Goal: Information Seeking & Learning: Learn about a topic

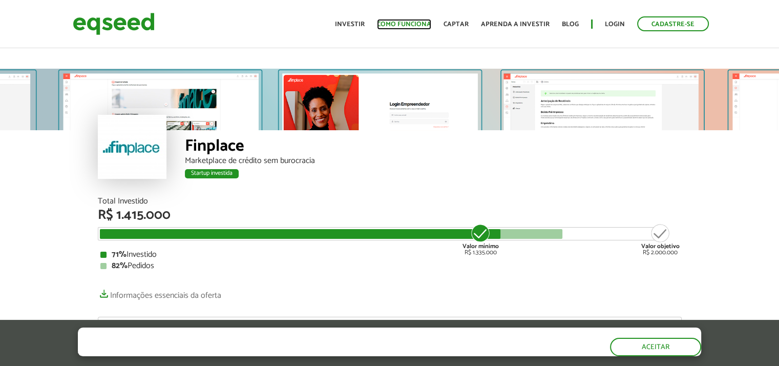
click at [408, 23] on link "Como funciona" at bounding box center [404, 24] width 54 height 7
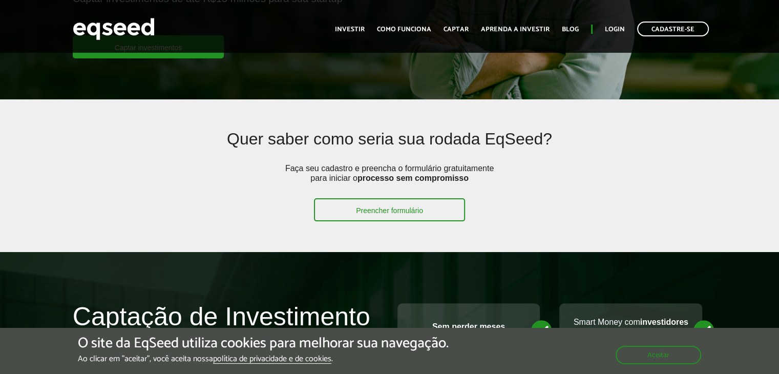
scroll to position [358, 0]
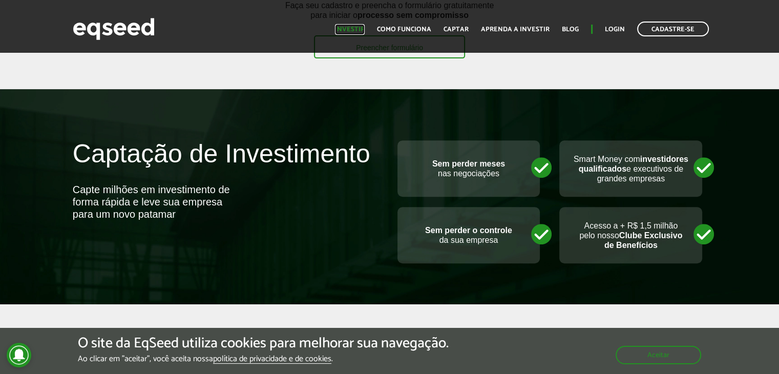
click at [359, 26] on link "Investir" at bounding box center [350, 29] width 30 height 7
